Goal: Register for event/course

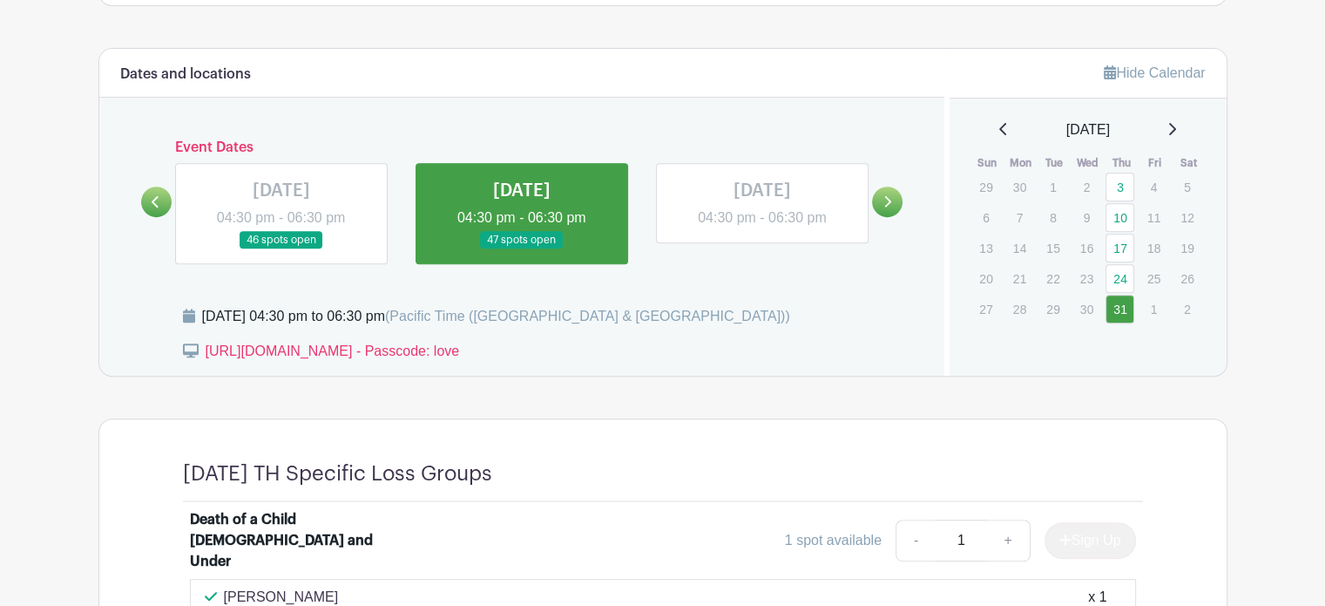
scroll to position [784, 0]
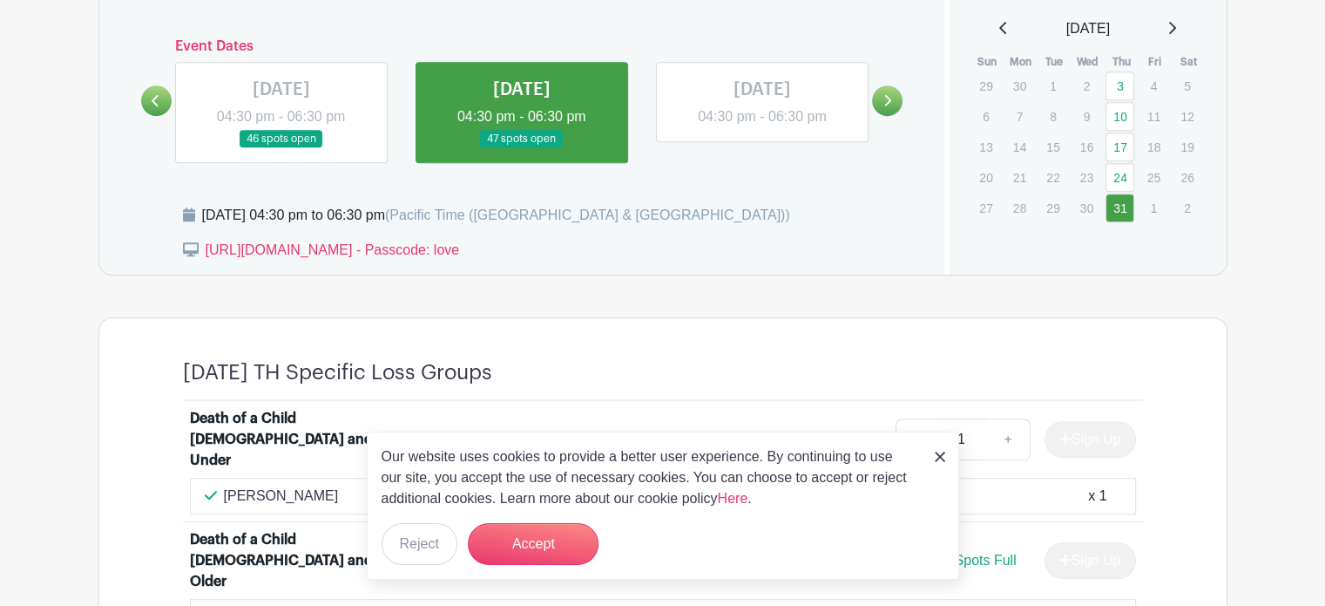
click at [884, 100] on icon at bounding box center [887, 100] width 8 height 13
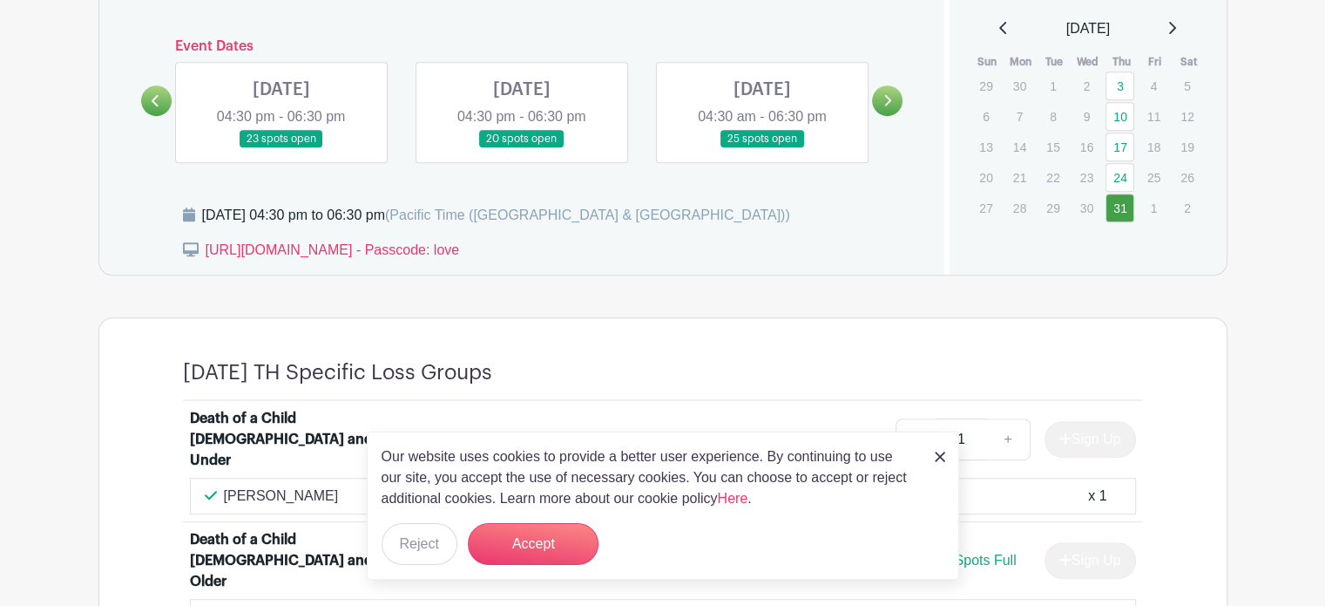
click at [281, 148] on link at bounding box center [281, 148] width 0 height 0
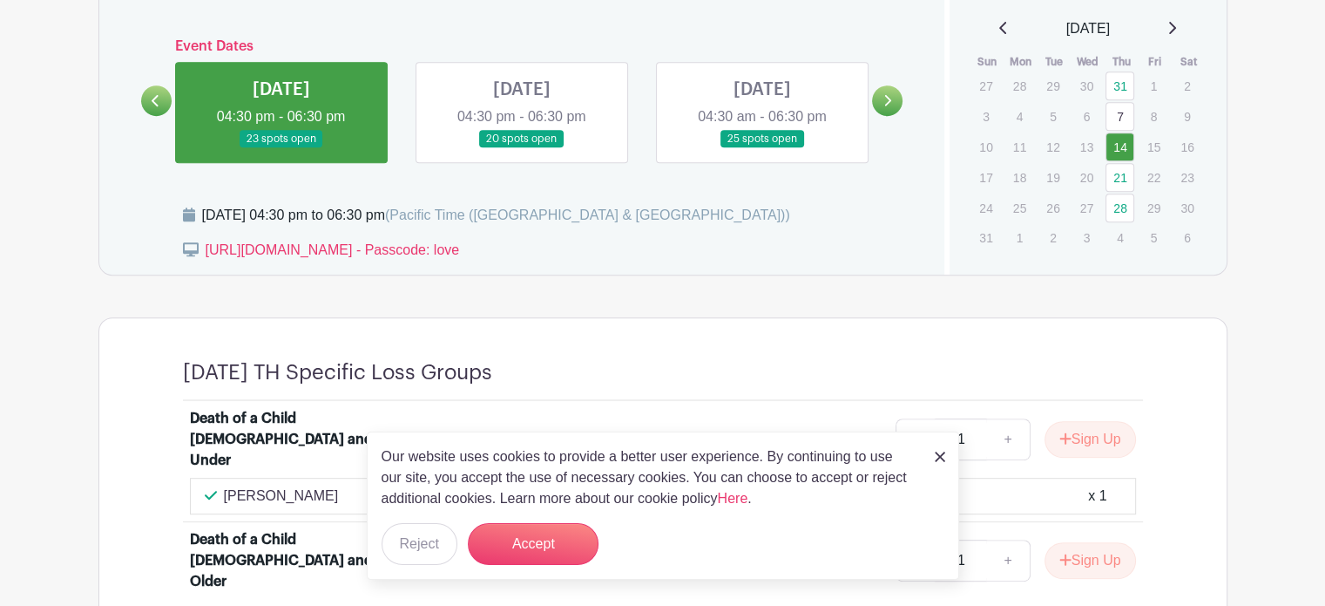
click at [939, 456] on img at bounding box center [940, 456] width 10 height 10
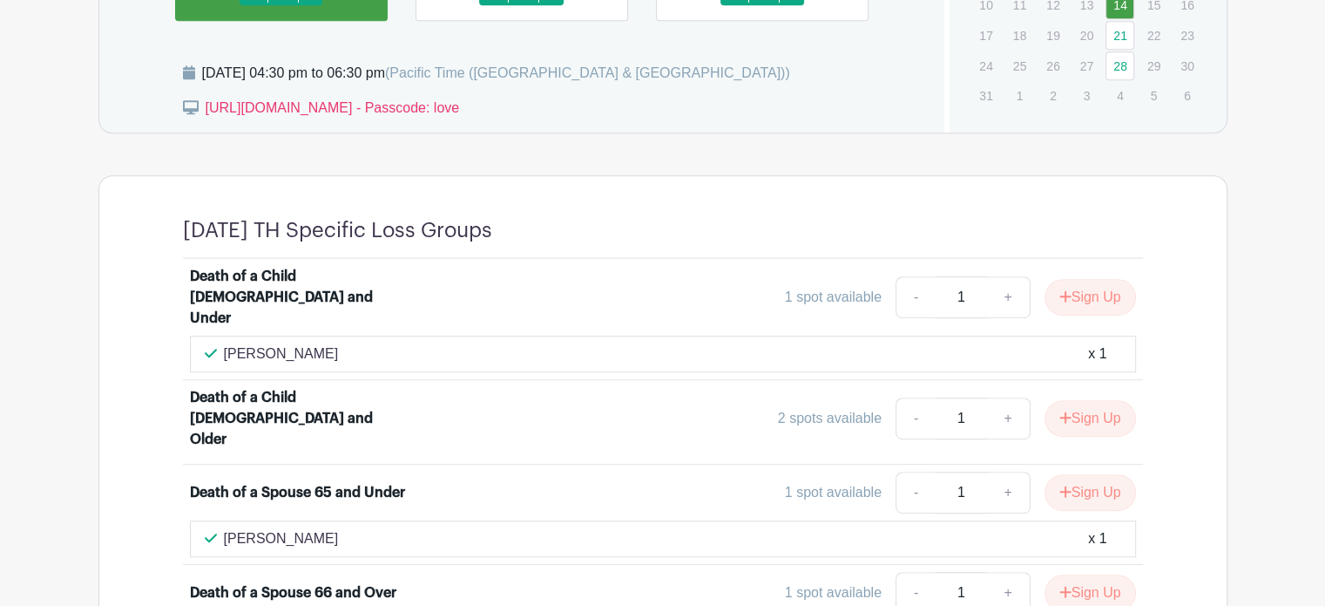
scroll to position [917, 0]
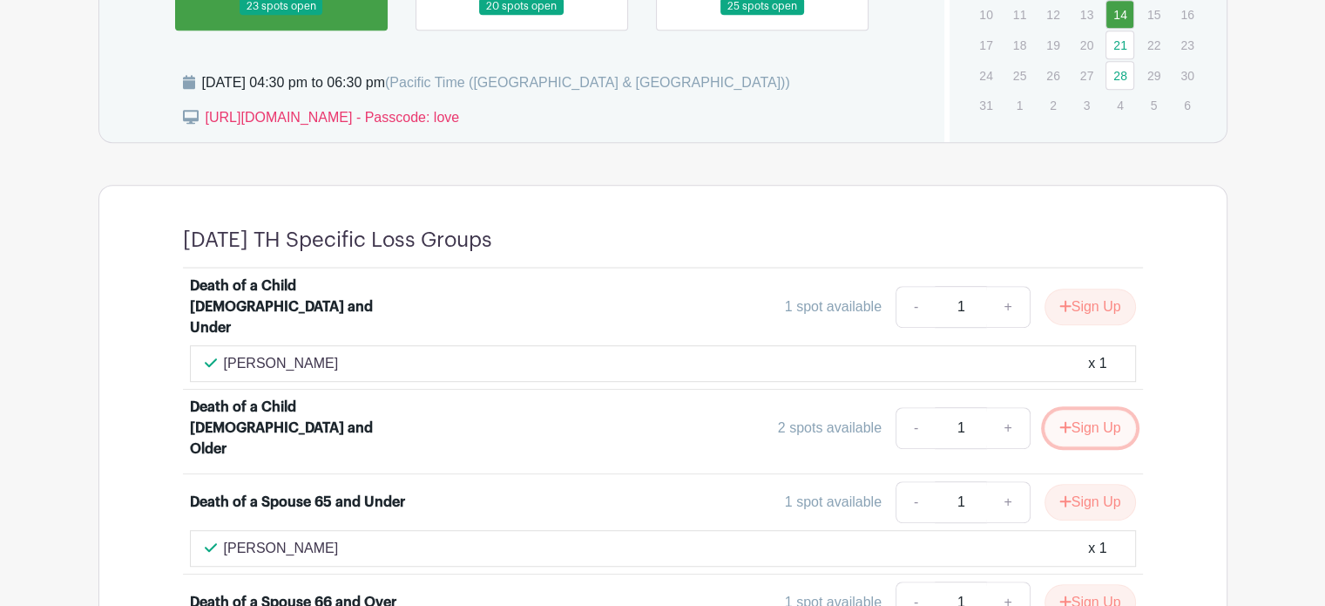
click at [1080, 410] on button "Sign Up" at bounding box center [1090, 428] width 91 height 37
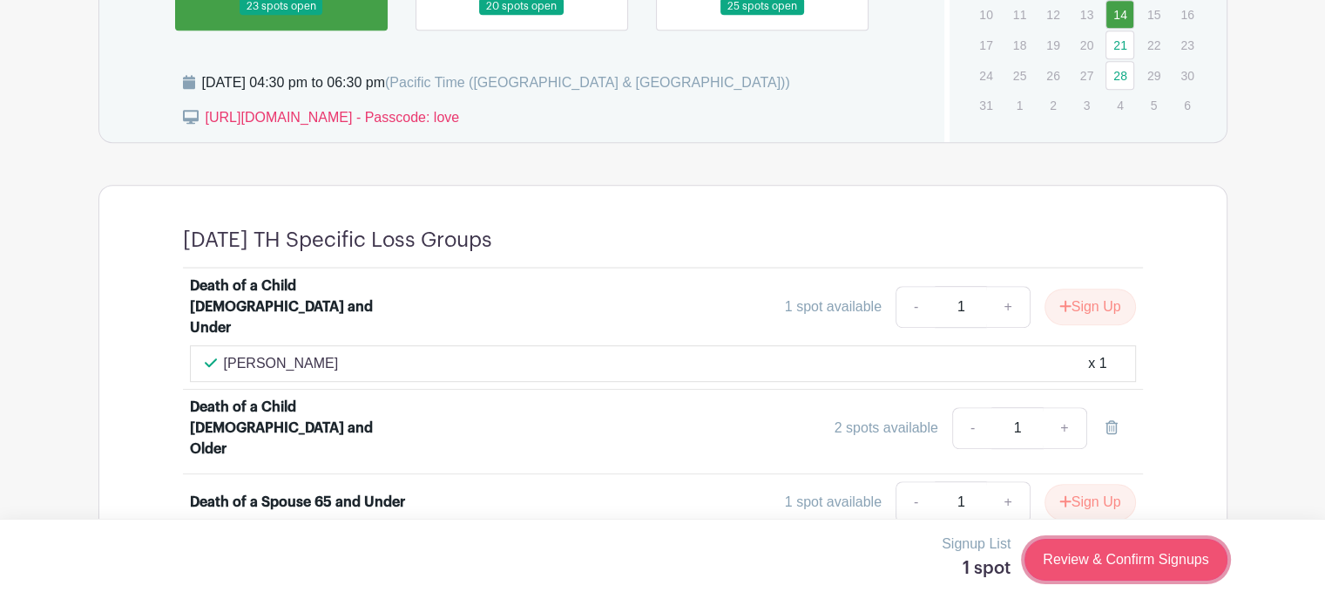
click at [1085, 558] on link "Review & Confirm Signups" at bounding box center [1126, 559] width 202 height 42
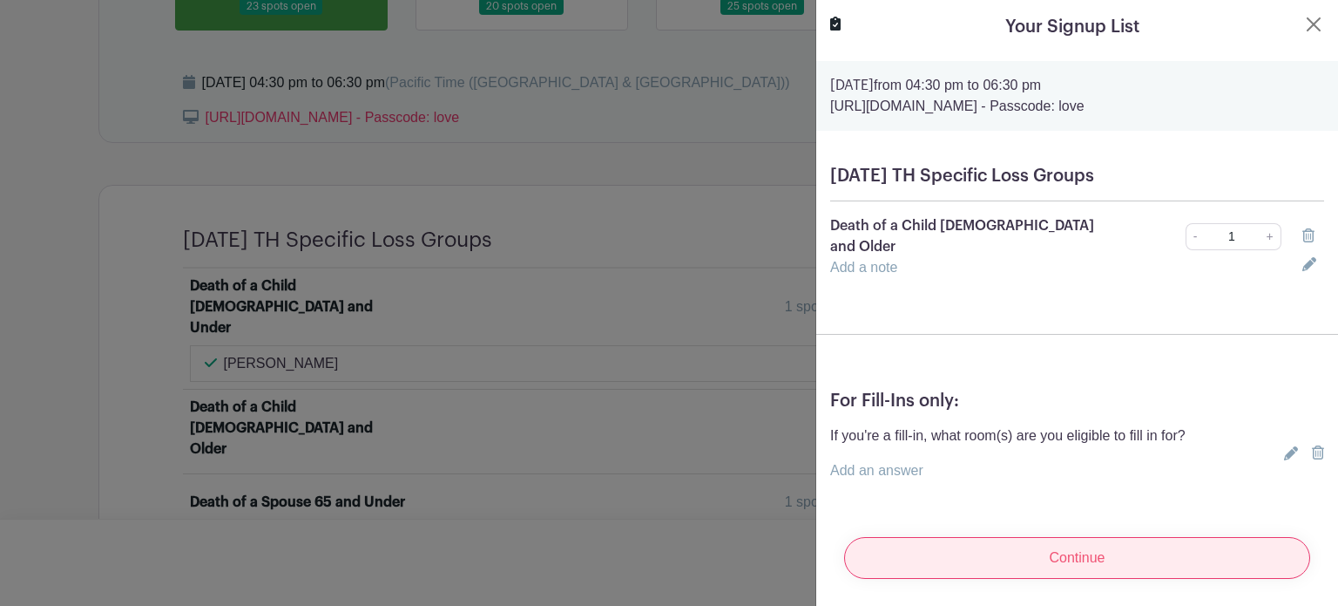
click at [1018, 544] on input "Continue" at bounding box center [1077, 558] width 466 height 42
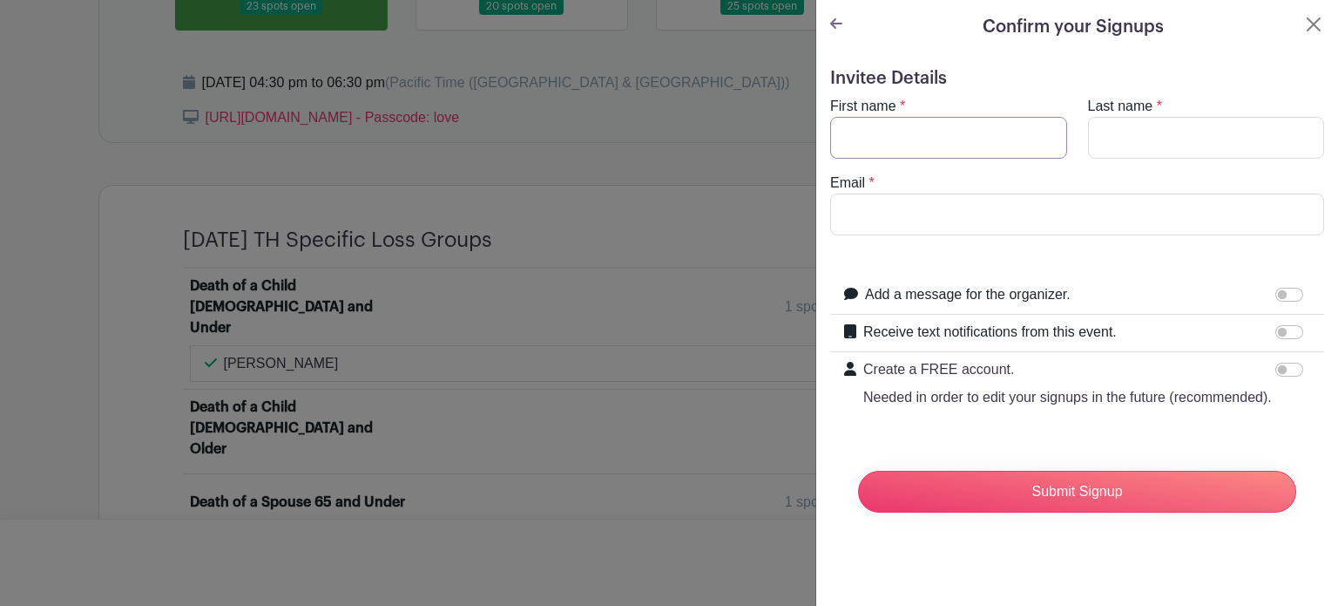
click at [961, 128] on input "First name" at bounding box center [948, 138] width 237 height 42
type input "[PERSON_NAME]"
type input "Kaniaupio"
type input "[EMAIL_ADDRESS][DOMAIN_NAME]"
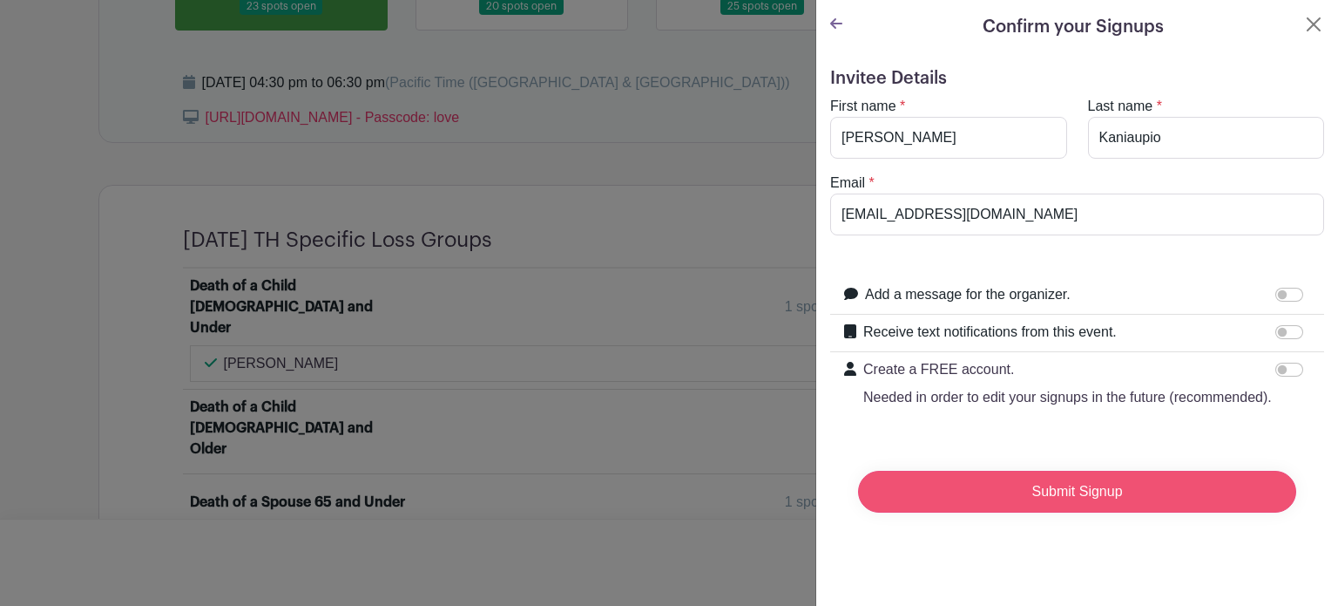
click at [995, 506] on input "Submit Signup" at bounding box center [1077, 491] width 438 height 42
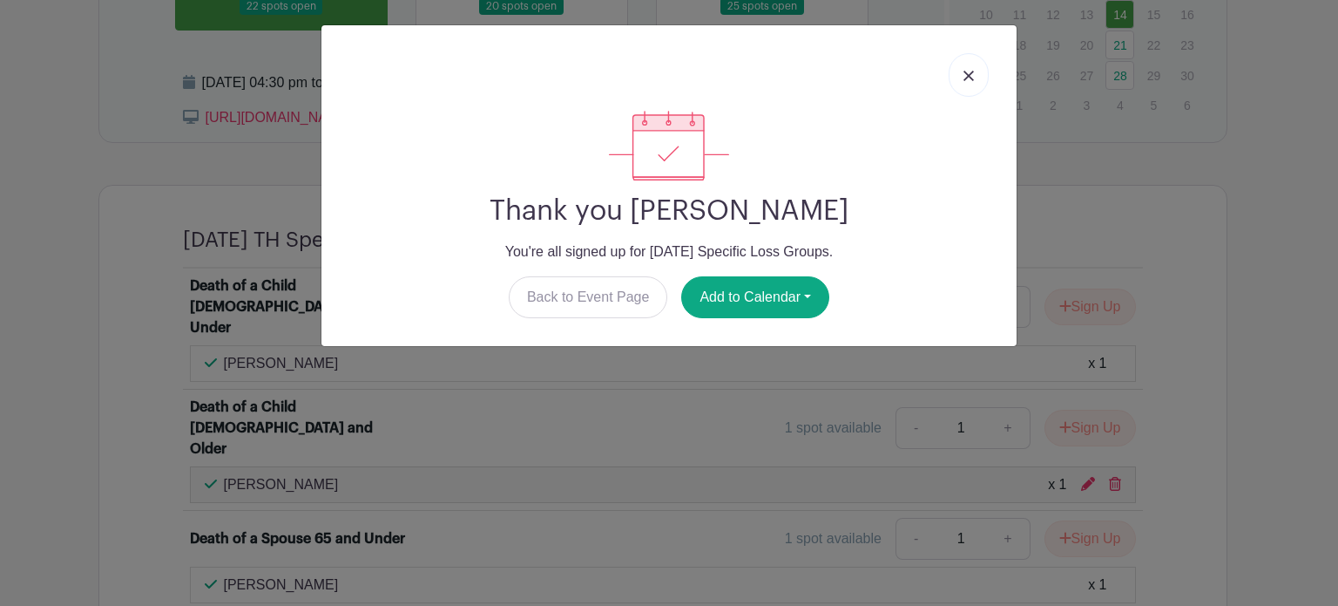
click at [606, 270] on div "Thank you [PERSON_NAME] You're all signed up for [DATE] Specific Loss Groups. B…" at bounding box center [668, 214] width 667 height 207
click at [606, 292] on link "Back to Event Page" at bounding box center [588, 297] width 159 height 42
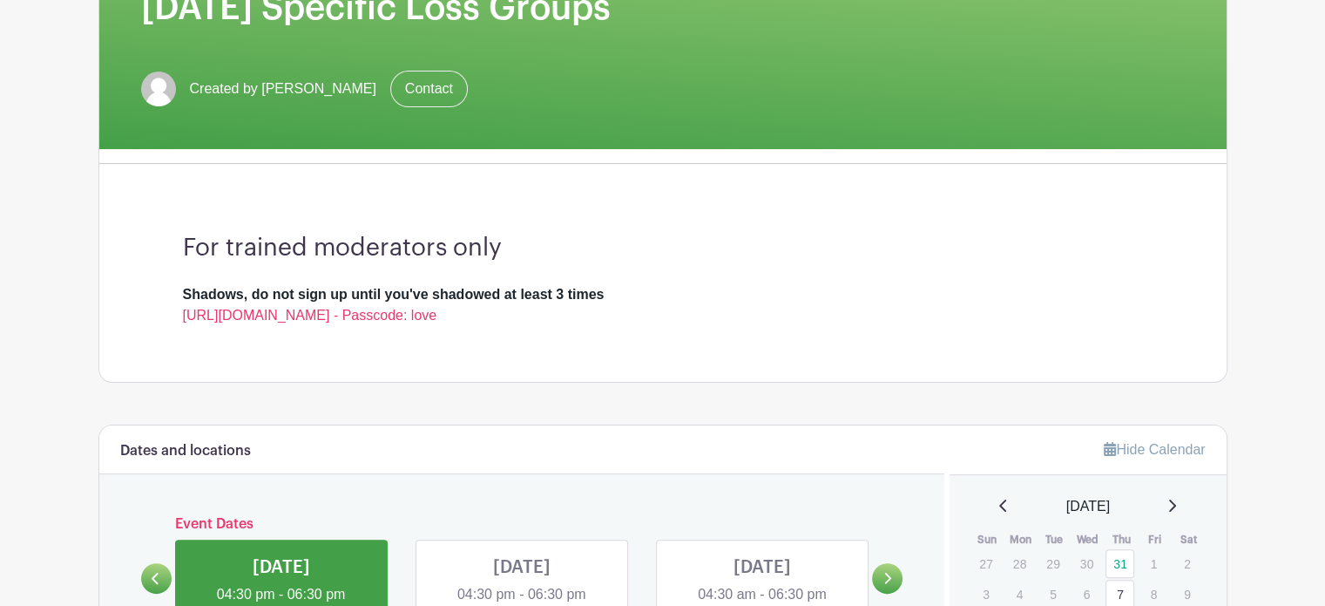
scroll to position [0, 0]
